Goal: Task Accomplishment & Management: Use online tool/utility

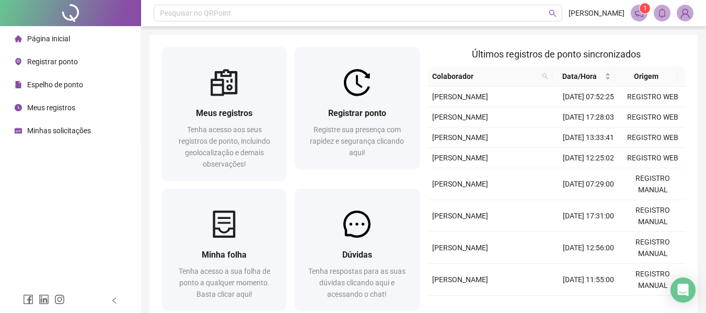
click at [87, 81] on li "Espelho de ponto" at bounding box center [70, 84] width 136 height 21
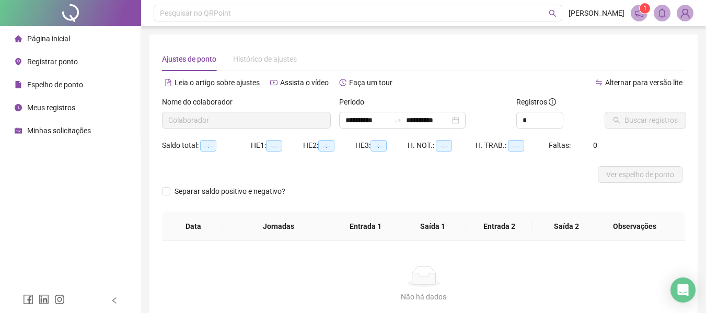
type input "**********"
click at [72, 40] on li "Página inicial" at bounding box center [70, 38] width 136 height 21
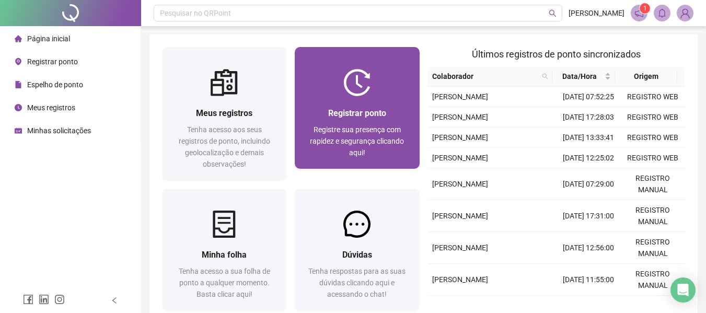
click at [380, 118] on span "Registrar ponto" at bounding box center [357, 113] width 58 height 10
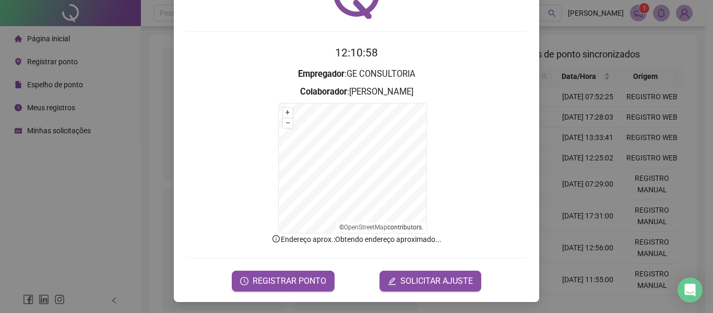
scroll to position [69, 0]
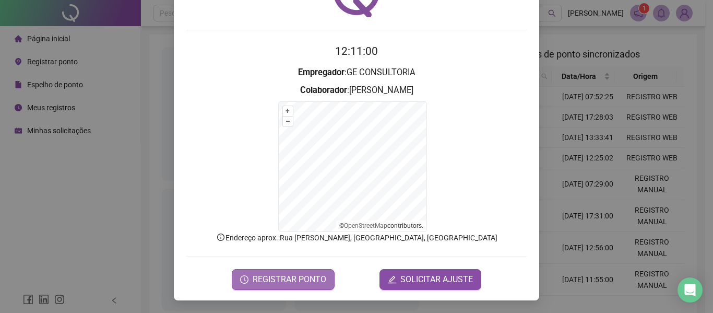
click at [301, 274] on span "REGISTRAR PONTO" at bounding box center [290, 279] width 74 height 13
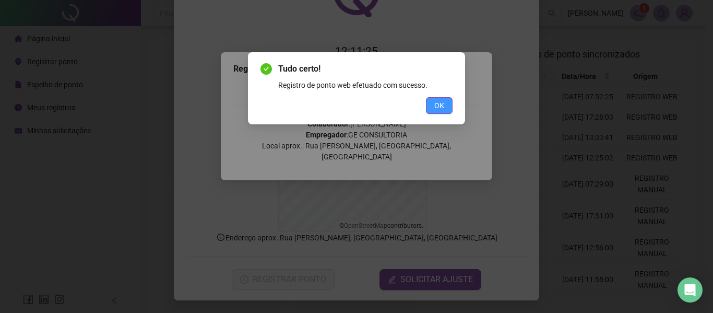
click at [441, 105] on span "OK" at bounding box center [440, 105] width 10 height 11
